Goal: Transaction & Acquisition: Purchase product/service

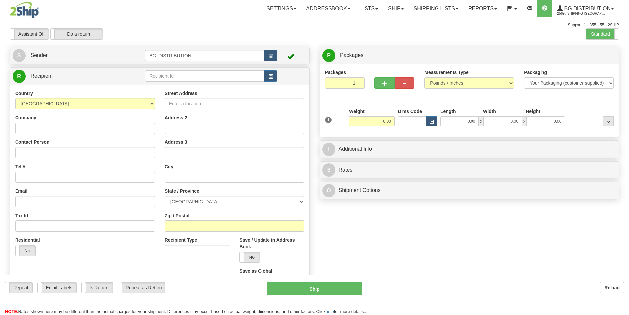
click at [185, 74] on div "Toggle navigation Settings Shipping Preferences Fields Preferences New" at bounding box center [314, 167] width 629 height 334
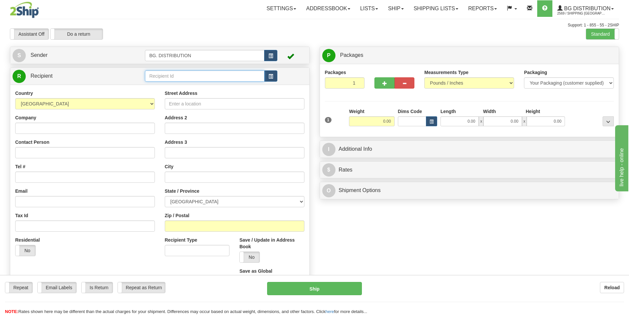
drag, startPoint x: 0, startPoint y: 0, endPoint x: 185, endPoint y: 74, distance: 199.8
click at [185, 74] on input "text" at bounding box center [204, 75] width 119 height 11
click at [180, 85] on div "BG ST_BRUNO" at bounding box center [203, 86] width 113 height 7
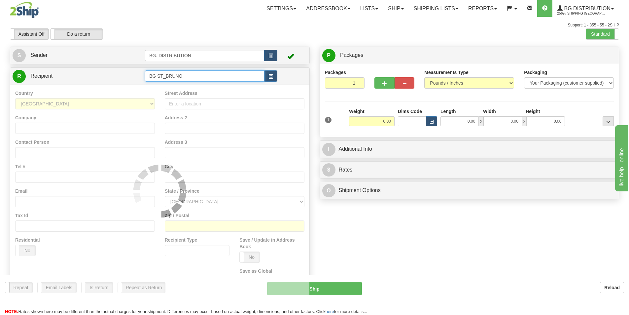
type input "BG ST_BRUNO"
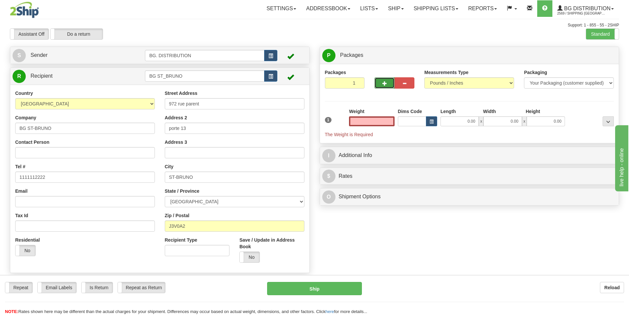
type input "0.00"
click at [387, 82] on button "button" at bounding box center [384, 82] width 20 height 11
type input "2"
click at [599, 53] on span "Package Level" at bounding box center [599, 55] width 26 height 5
radio input "true"
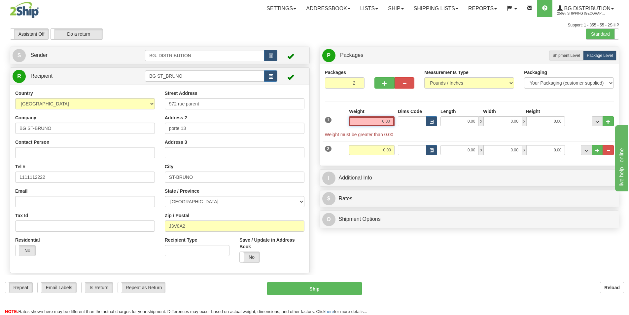
drag, startPoint x: 382, startPoint y: 121, endPoint x: 396, endPoint y: 119, distance: 14.3
click at [396, 119] on div "1 Weight 0.00 Dims Code 0.00" at bounding box center [469, 123] width 292 height 30
type input "1"
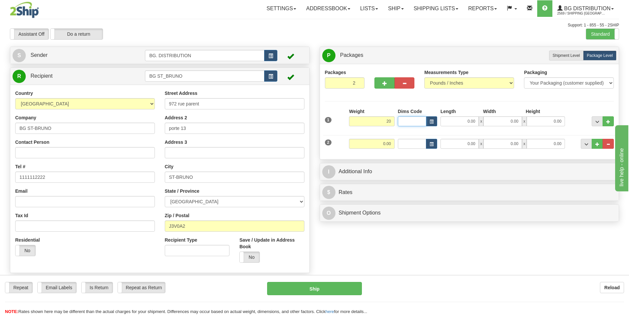
type input "20.00"
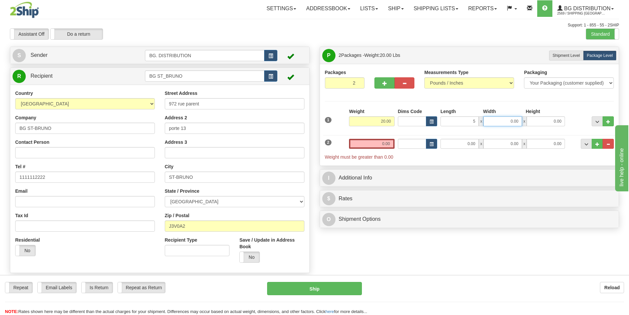
type input "5.00"
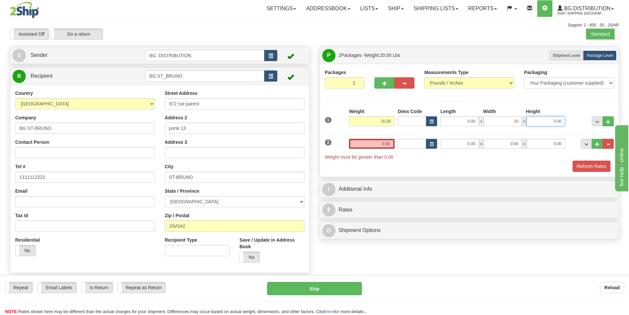
type input "10.00"
type input "50.00"
click at [367, 142] on input "0.00" at bounding box center [372, 144] width 46 height 10
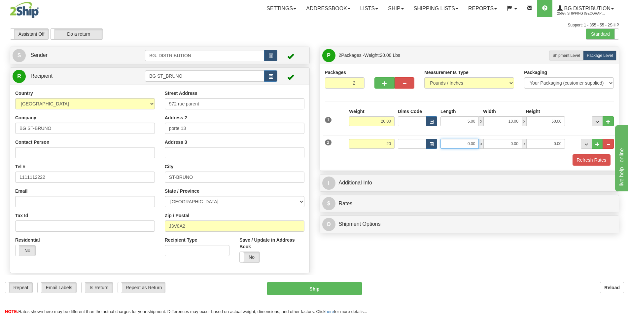
type input "20.00"
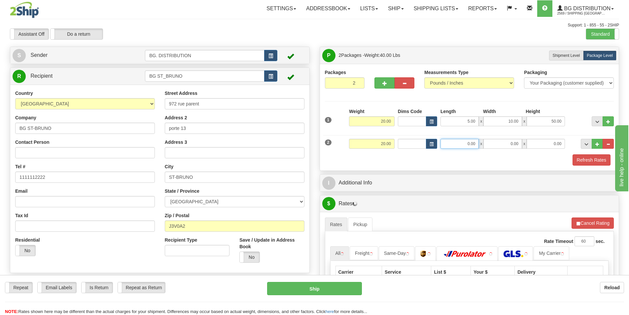
click at [466, 143] on input "0.00" at bounding box center [459, 144] width 38 height 10
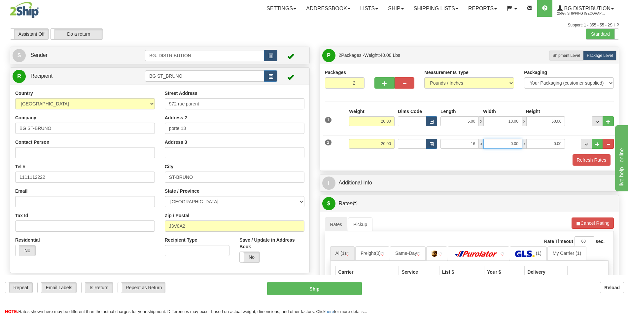
type input "16.00"
type input "19.00"
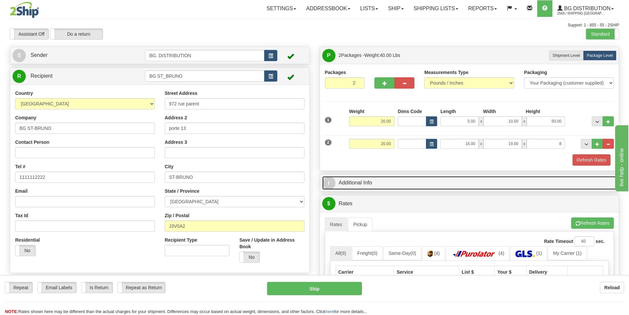
type input "8.00"
click at [400, 184] on link "I Additional Info" at bounding box center [469, 183] width 294 height 14
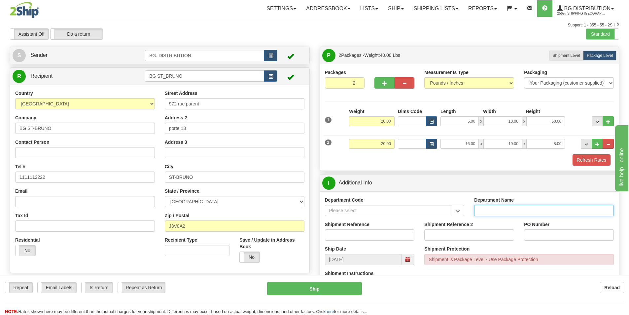
click at [550, 211] on input "Department Name" at bounding box center [544, 210] width 140 height 11
type input "."
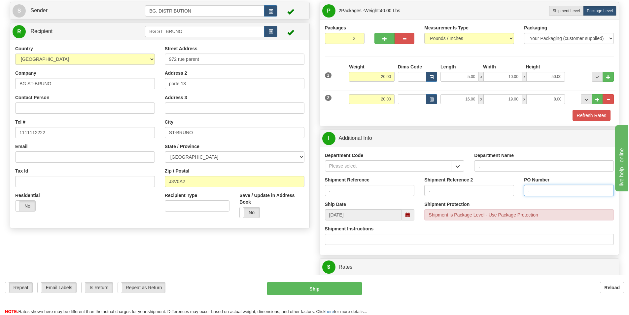
scroll to position [132, 0]
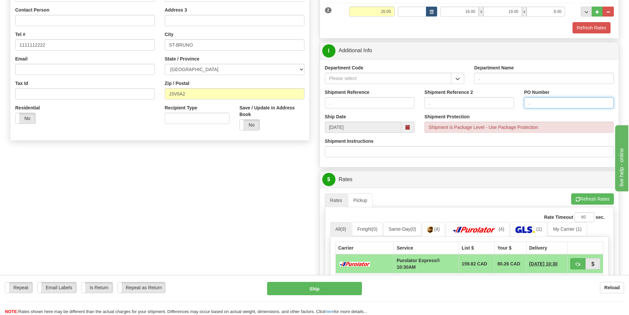
type input "."
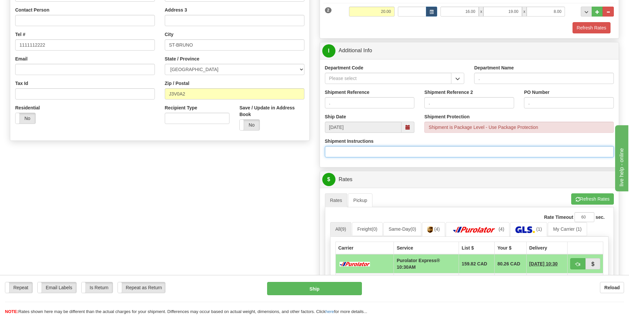
click at [337, 149] on input "Shipment Instructions" at bounding box center [469, 151] width 289 height 11
type input "w"
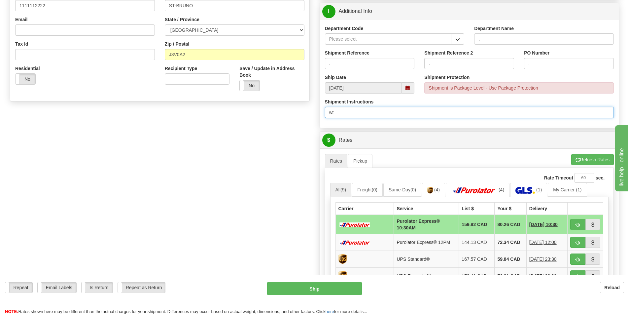
scroll to position [231, 0]
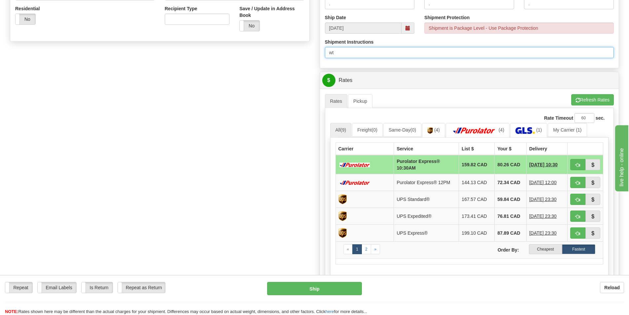
type input "w"
type input "WT"
click at [545, 252] on label "Cheapest" at bounding box center [545, 249] width 33 height 10
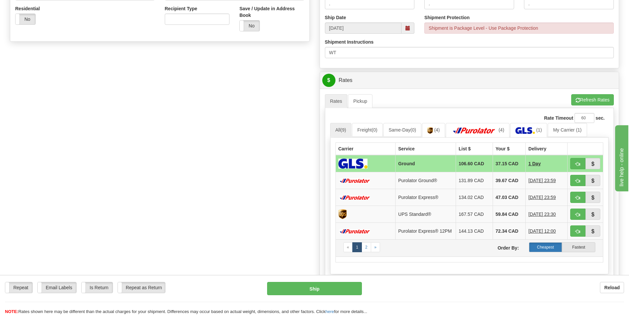
click at [531, 250] on label "Cheapest" at bounding box center [545, 247] width 33 height 10
click at [572, 183] on button "button" at bounding box center [577, 180] width 15 height 11
type input "260"
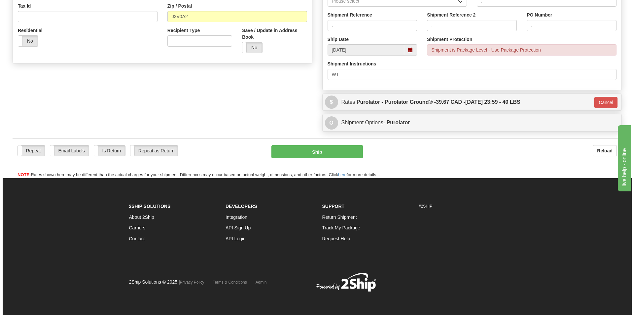
scroll to position [210, 0]
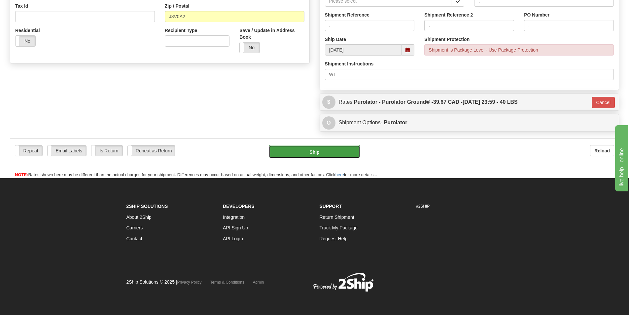
click at [297, 152] on button "Ship" at bounding box center [314, 151] width 91 height 13
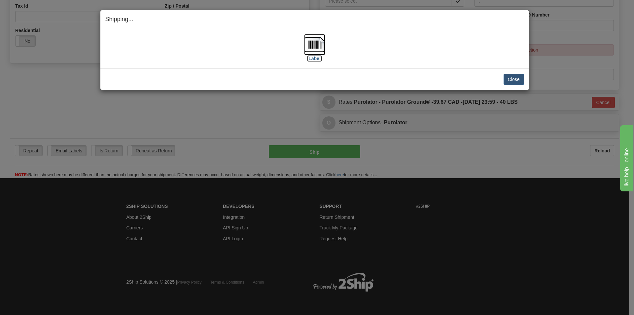
click at [316, 44] on img at bounding box center [314, 44] width 21 height 21
click at [515, 79] on button "Close" at bounding box center [513, 79] width 20 height 11
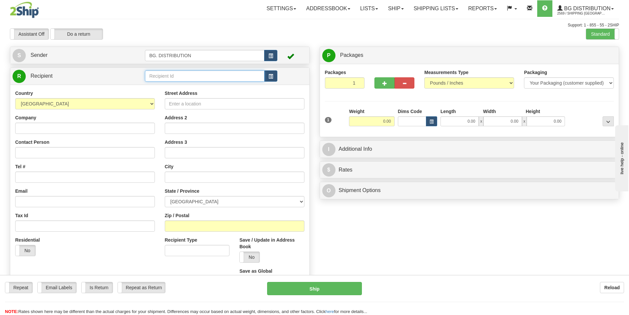
click at [187, 75] on input "text" at bounding box center [204, 75] width 119 height 11
click at [150, 88] on div "BG MTL" at bounding box center [203, 86] width 113 height 7
type input "BG MTL"
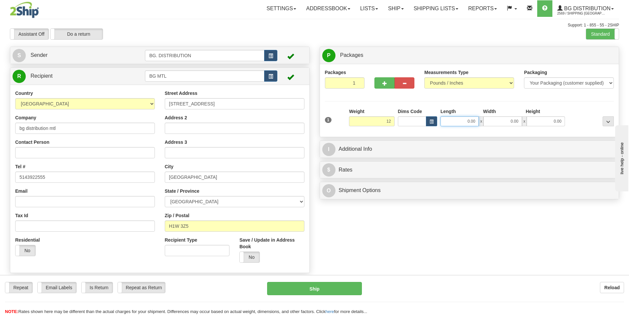
type input "12.00"
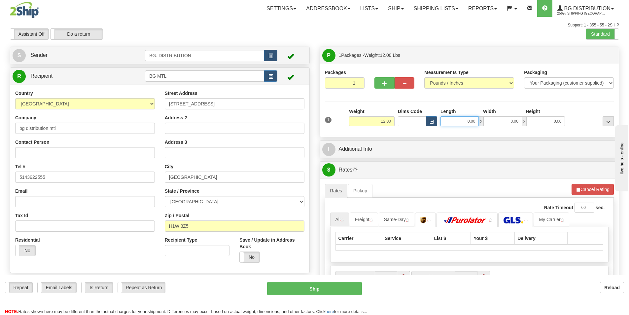
click at [449, 121] on input "0.00" at bounding box center [459, 121] width 38 height 10
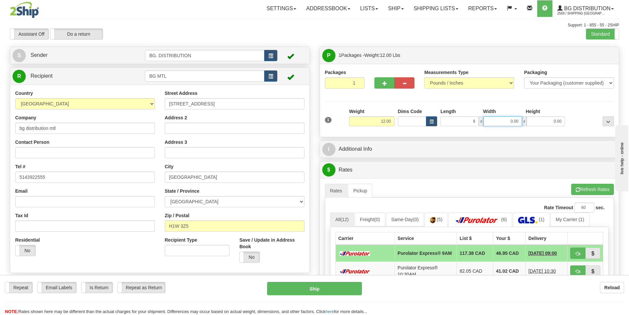
type input "8.00"
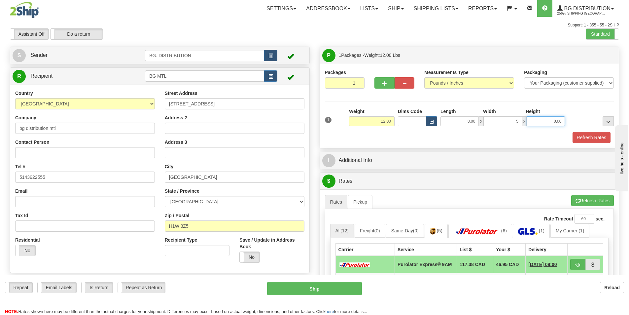
type input "5.00"
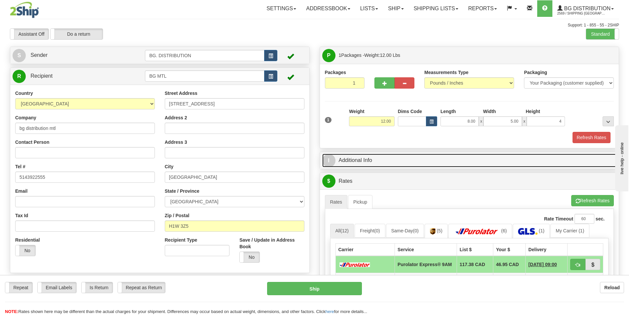
type input "4.00"
click at [394, 163] on link "I Additional Info" at bounding box center [469, 160] width 294 height 14
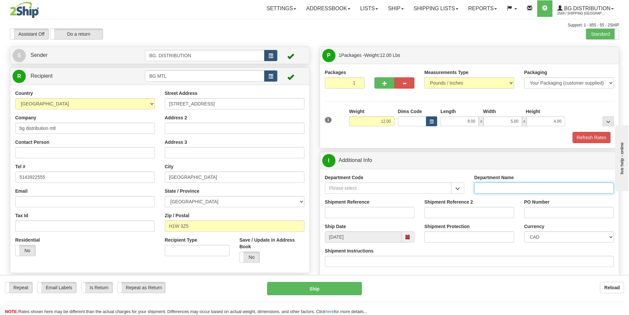
click at [496, 188] on input "Department Name" at bounding box center [544, 187] width 140 height 11
type input "."
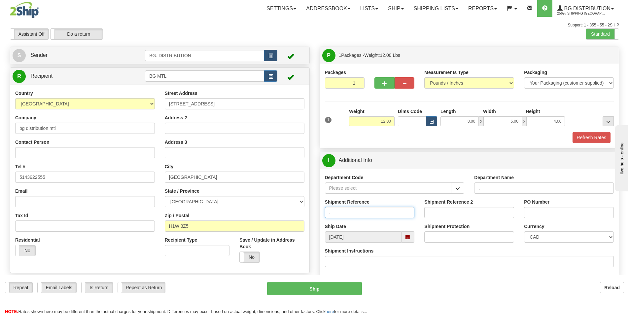
type input "."
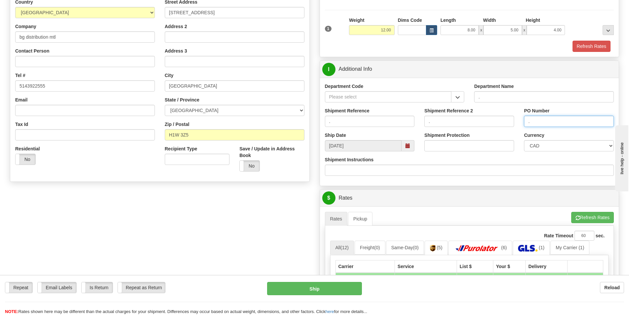
scroll to position [99, 0]
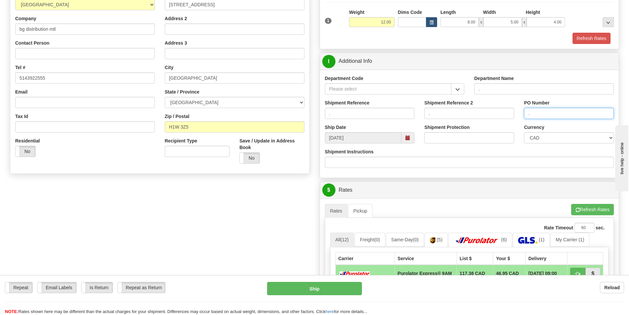
type input "."
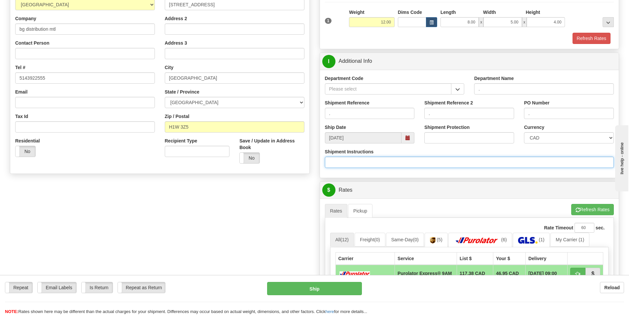
click at [346, 160] on input "Shipment Instructions" at bounding box center [469, 161] width 289 height 11
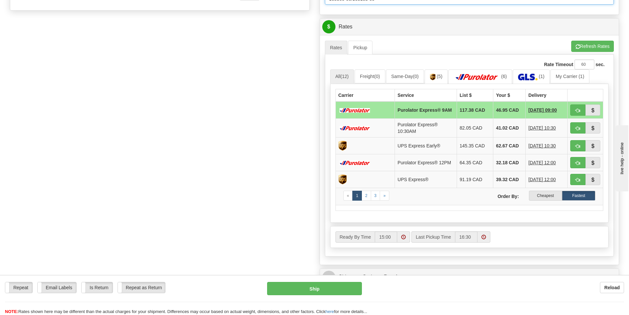
scroll to position [264, 0]
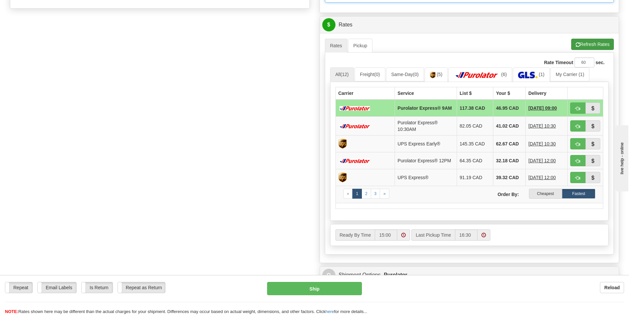
type input "165300-00/165183-00"
click at [587, 48] on button "Refresh Rates" at bounding box center [592, 44] width 43 height 11
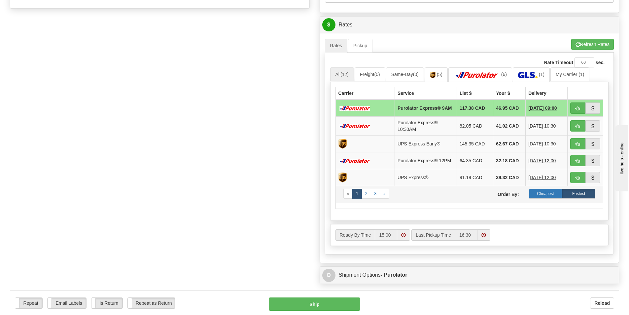
click at [549, 195] on label "Cheapest" at bounding box center [545, 193] width 33 height 10
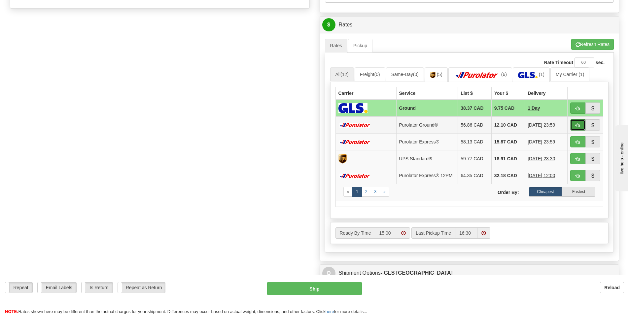
click at [578, 127] on span "button" at bounding box center [577, 125] width 5 height 4
type input "260"
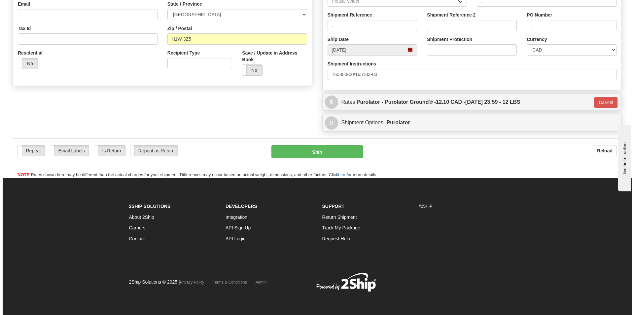
scroll to position [187, 0]
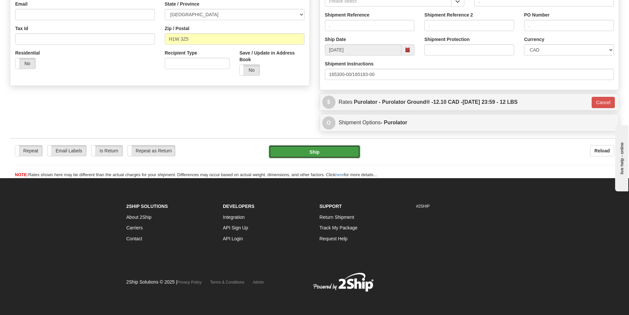
click at [298, 153] on button "Ship" at bounding box center [314, 151] width 91 height 13
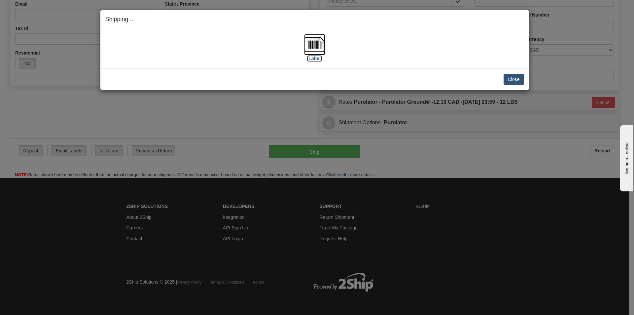
click at [314, 41] on img at bounding box center [314, 44] width 21 height 21
click at [508, 79] on button "Close" at bounding box center [513, 79] width 20 height 11
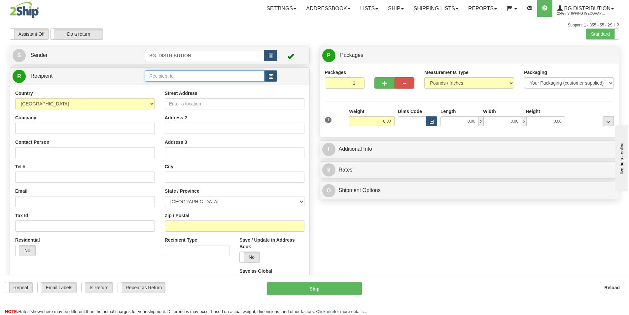
click at [200, 78] on input "text" at bounding box center [204, 75] width 119 height 11
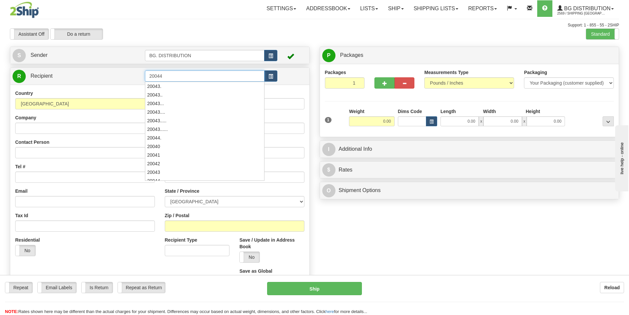
type input "20044"
click button "Delete" at bounding box center [0, 0] width 0 height 0
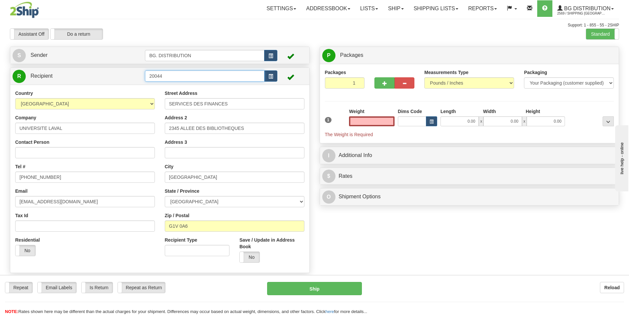
type input "0.00"
click at [164, 75] on input "20044" at bounding box center [204, 75] width 119 height 11
type input "20044."
click button "Delete" at bounding box center [0, 0] width 0 height 0
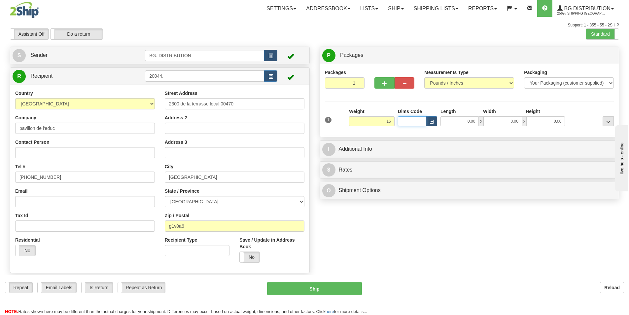
type input "15.00"
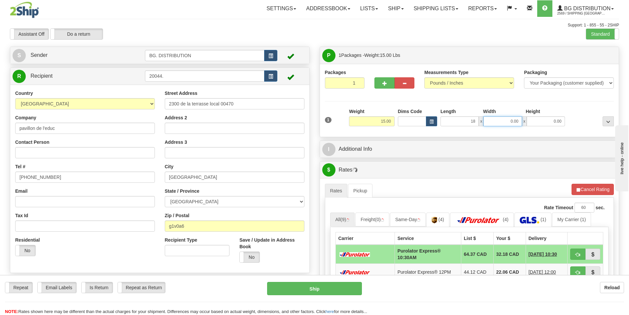
type input "18.00"
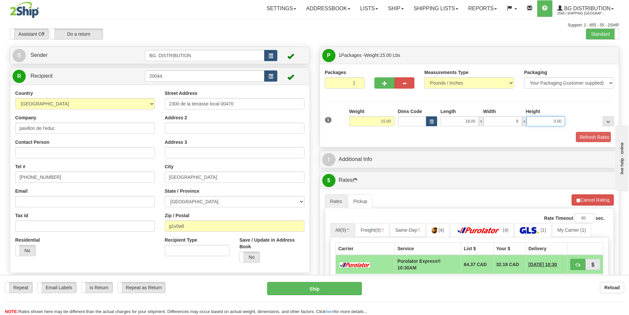
type input "8.00"
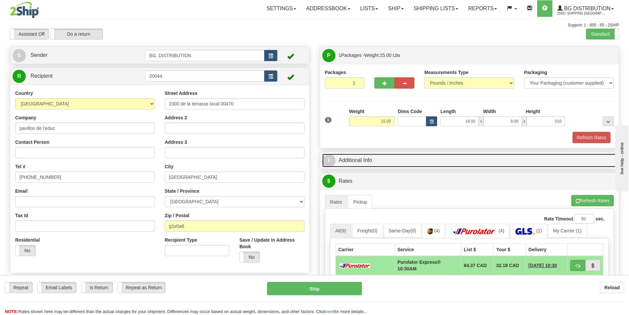
type input "10.00"
click at [368, 153] on link "I Additional Info" at bounding box center [469, 160] width 294 height 14
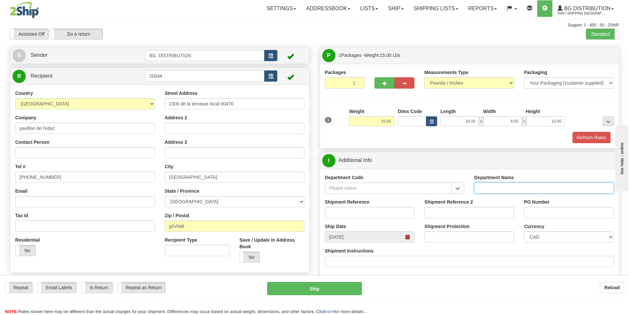
click at [492, 192] on input "Department Name" at bounding box center [544, 187] width 140 height 11
type input "."
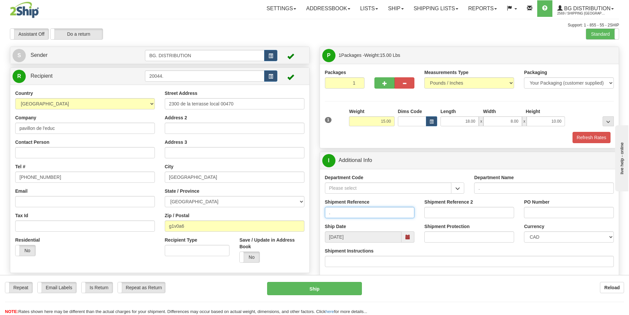
type input "."
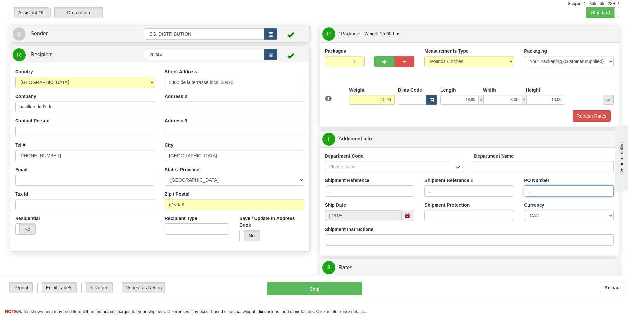
scroll to position [33, 0]
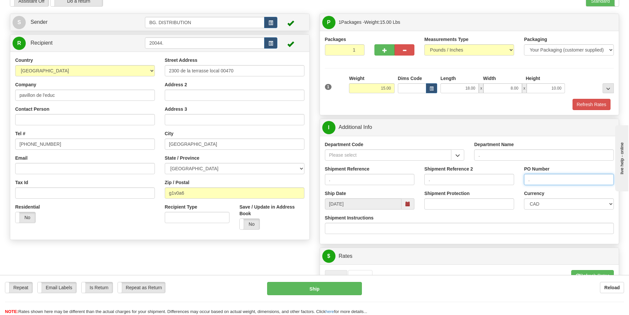
type input "."
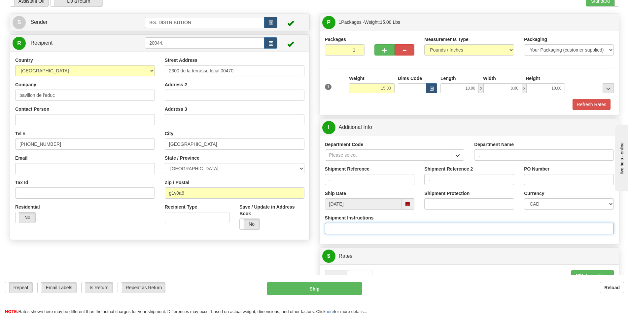
click at [358, 232] on input "Shipment Instructions" at bounding box center [469, 227] width 289 height 11
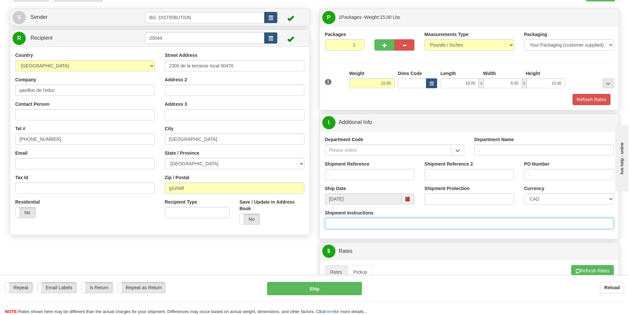
scroll to position [165, 0]
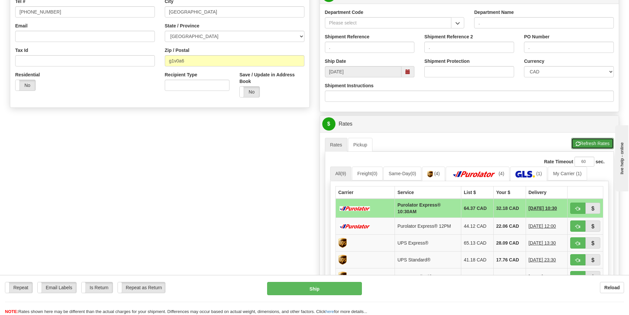
click at [602, 145] on button "Refresh Rates" at bounding box center [592, 143] width 43 height 11
click at [586, 145] on button "Refresh Rates" at bounding box center [592, 143] width 43 height 11
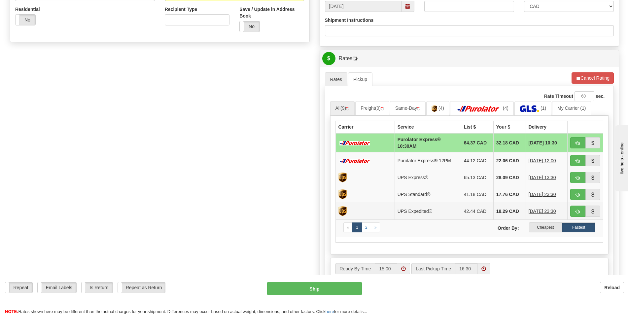
scroll to position [231, 0]
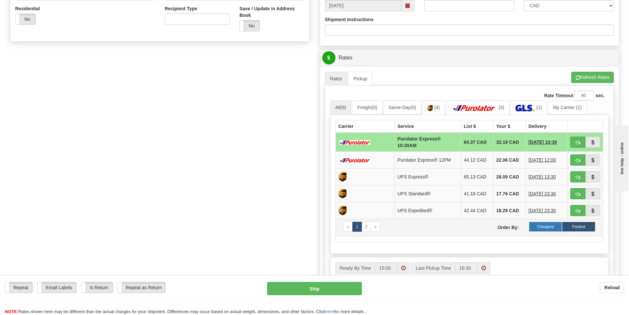
click at [547, 225] on label "Cheapest" at bounding box center [545, 226] width 33 height 10
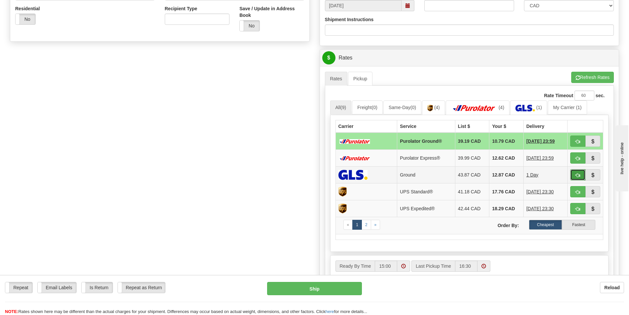
click at [575, 174] on button "button" at bounding box center [577, 174] width 15 height 11
type input "1"
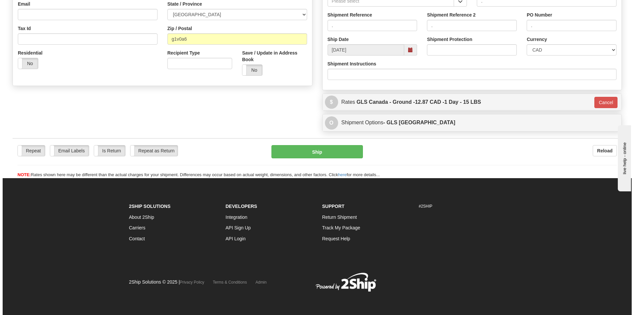
scroll to position [187, 0]
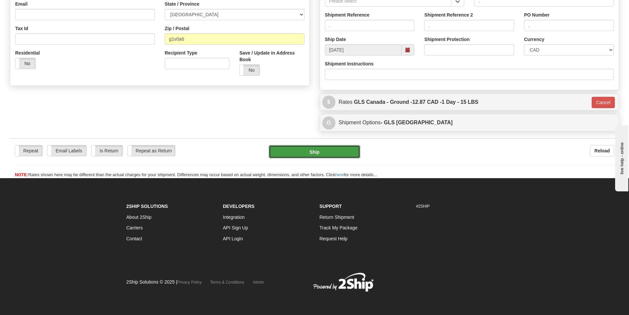
click at [308, 151] on button "Ship" at bounding box center [314, 151] width 91 height 13
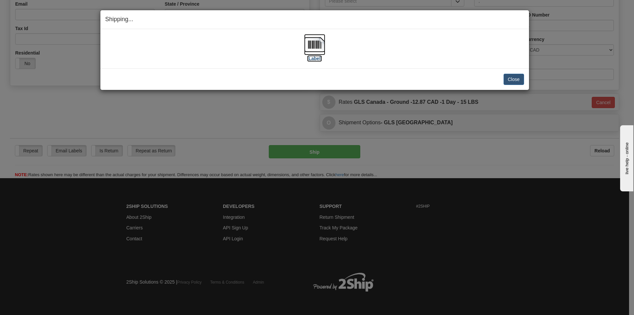
click at [314, 49] on img at bounding box center [314, 44] width 21 height 21
click at [512, 78] on button "Close" at bounding box center [513, 79] width 20 height 11
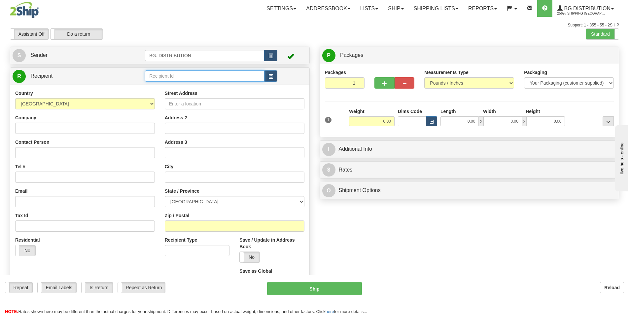
click at [202, 72] on input "text" at bounding box center [204, 75] width 119 height 11
click at [165, 85] on div "bg ott" at bounding box center [203, 86] width 113 height 7
type input "bg ott"
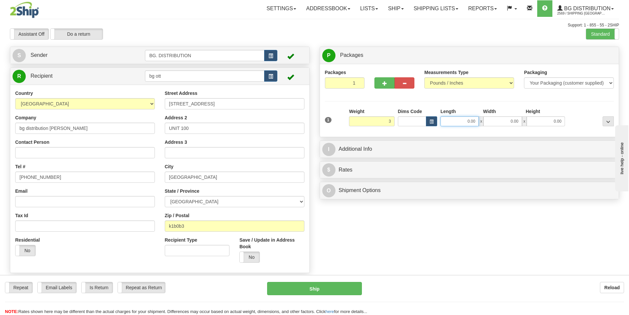
type input "3.00"
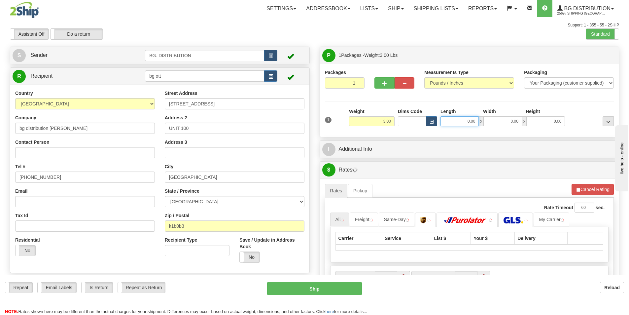
click at [463, 123] on input "0.00" at bounding box center [459, 121] width 38 height 10
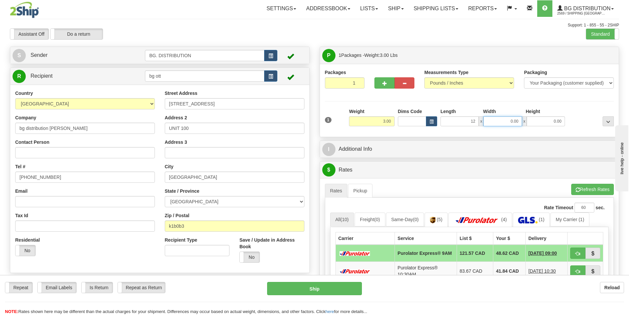
type input "12.00"
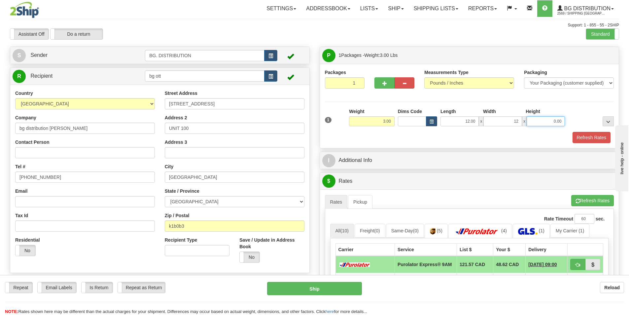
type input "12.00"
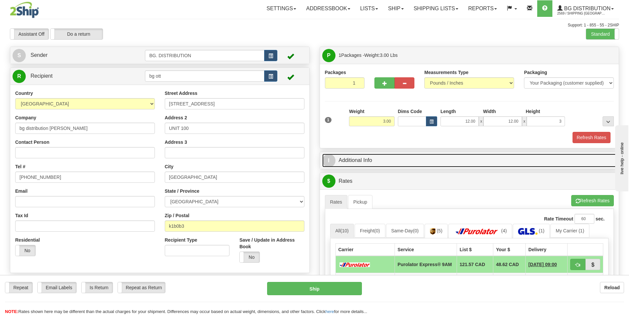
type input "3.00"
click at [380, 157] on link "I Additional Info" at bounding box center [469, 160] width 294 height 14
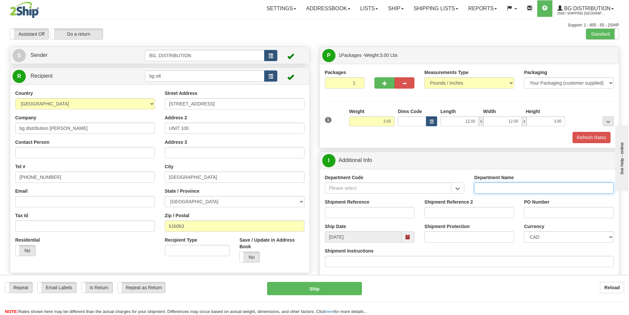
click at [503, 184] on input "Department Name" at bounding box center [544, 187] width 140 height 11
type input "."
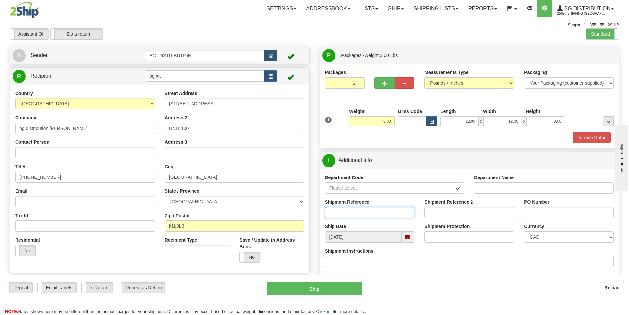
type input "."
click at [358, 268] on div "Shipment Instructions" at bounding box center [469, 259] width 299 height 24
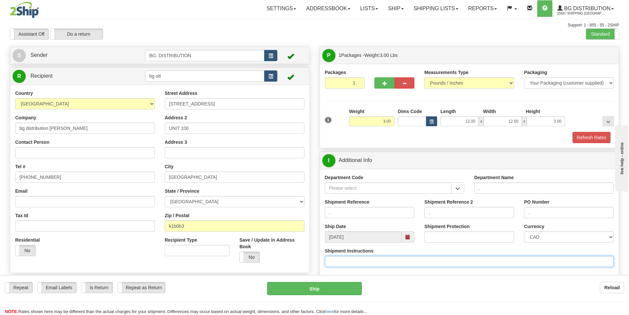
click at [360, 262] on input "Shipment Instructions" at bounding box center [469, 260] width 289 height 11
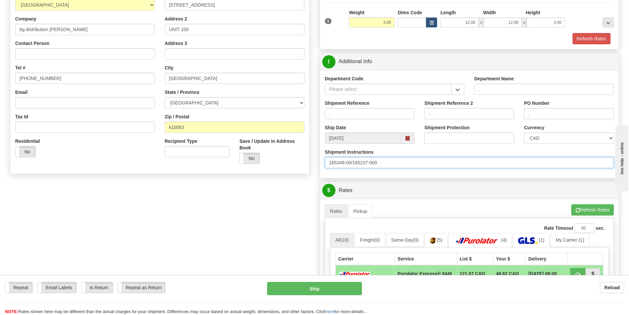
scroll to position [99, 0]
type input "165348-00/165237-000"
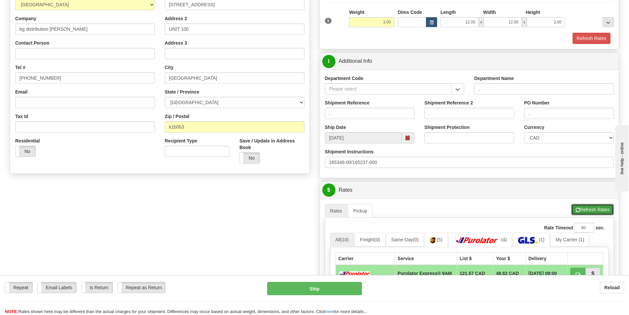
click at [602, 208] on button "Refresh Rates" at bounding box center [592, 209] width 43 height 11
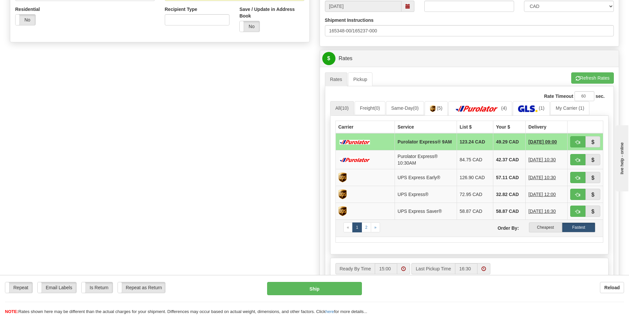
scroll to position [231, 0]
click at [550, 225] on label "Cheapest" at bounding box center [545, 226] width 33 height 10
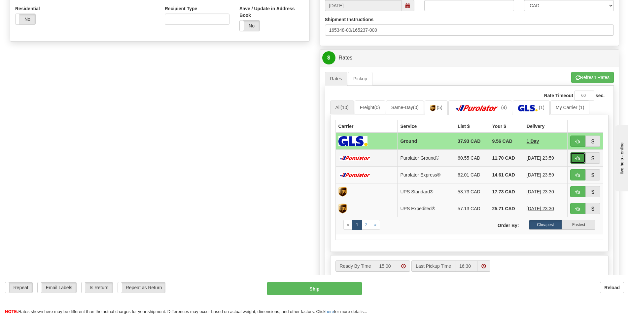
click at [572, 159] on button "button" at bounding box center [577, 157] width 15 height 11
type input "260"
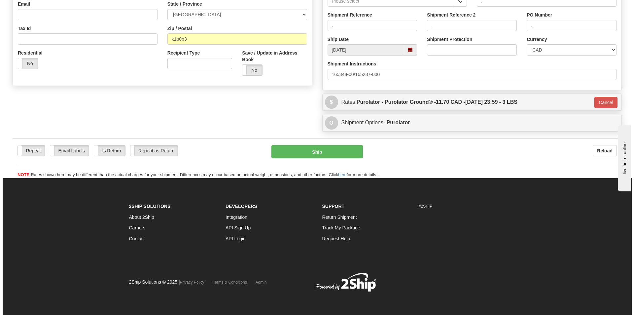
scroll to position [187, 0]
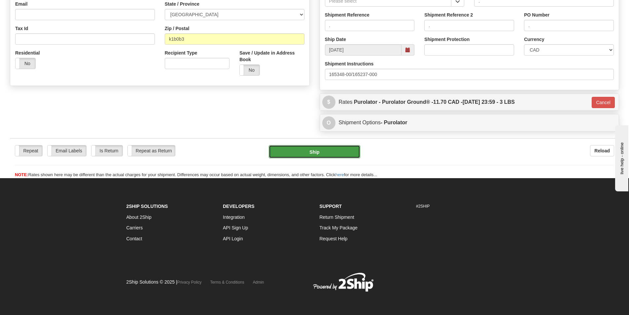
click at [319, 151] on button "Ship" at bounding box center [314, 151] width 91 height 13
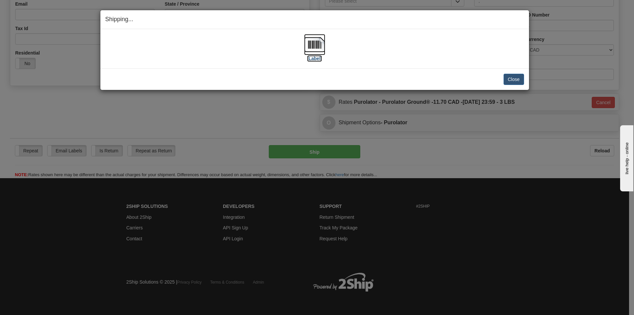
click at [315, 54] on img at bounding box center [314, 44] width 21 height 21
